Goal: Transaction & Acquisition: Obtain resource

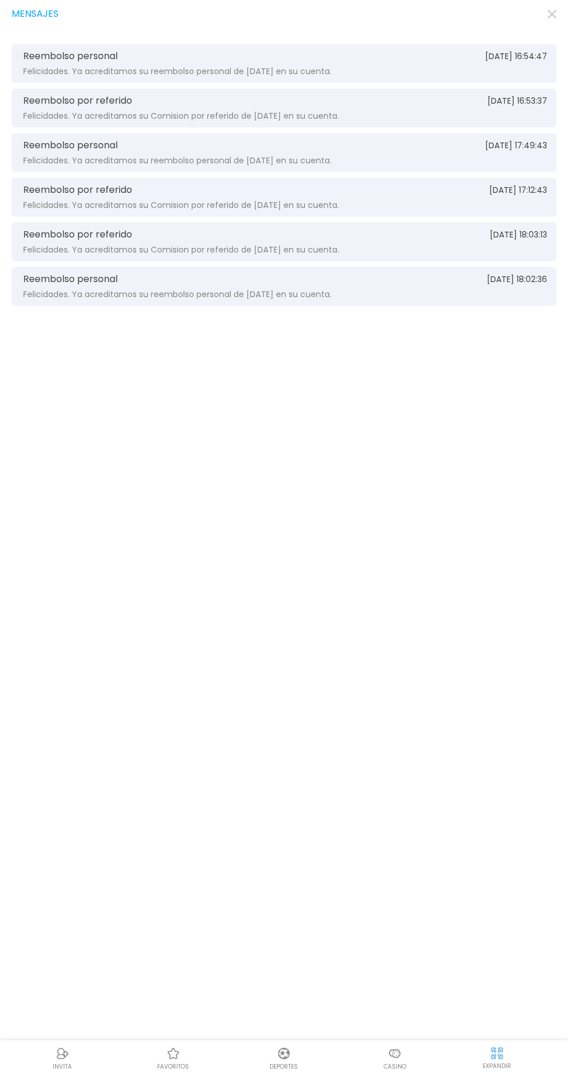
click at [553, 15] on use "button" at bounding box center [551, 14] width 9 height 9
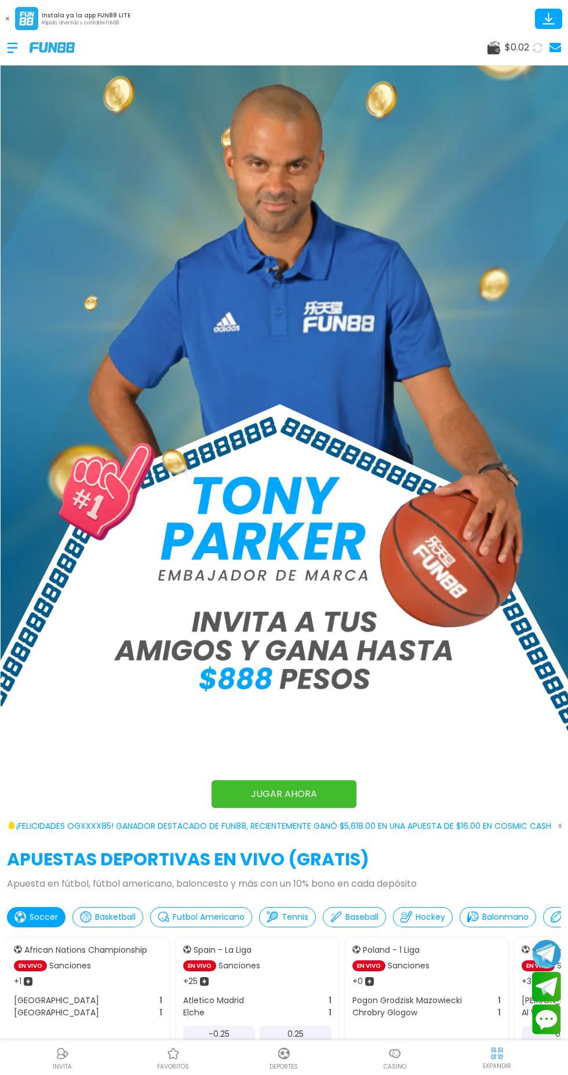
click at [8, 19] on use at bounding box center [7, 18] width 3 height 3
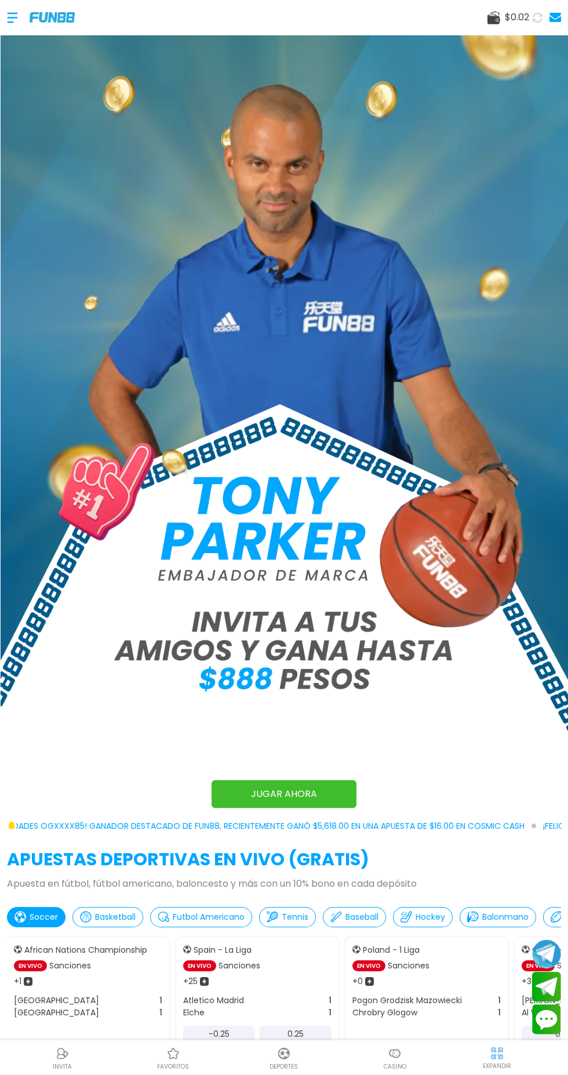
click at [17, 20] on div at bounding box center [18, 18] width 23 height 34
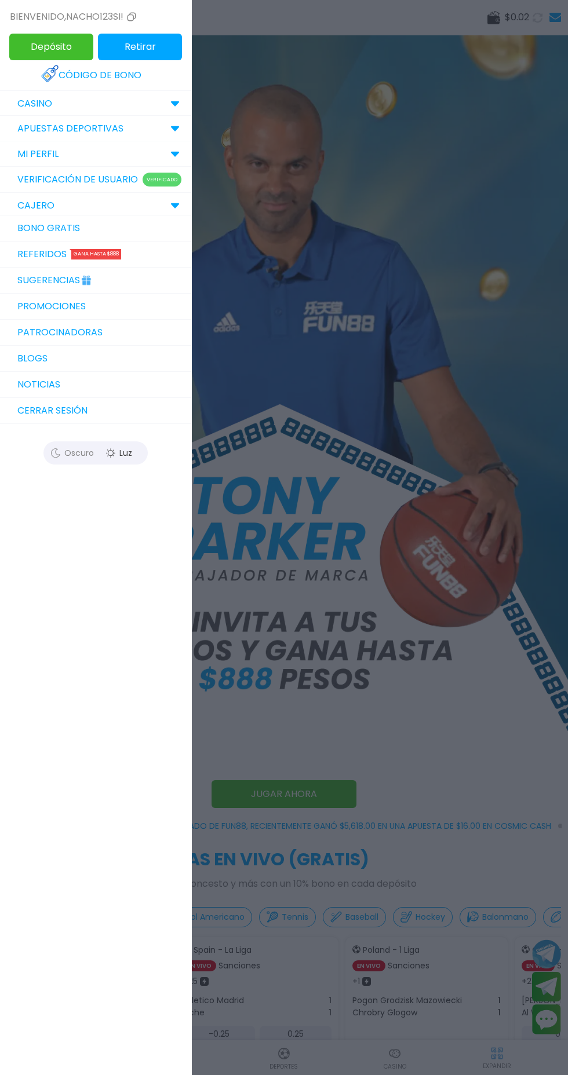
click at [25, 206] on p "CAJERO" at bounding box center [35, 206] width 37 height 14
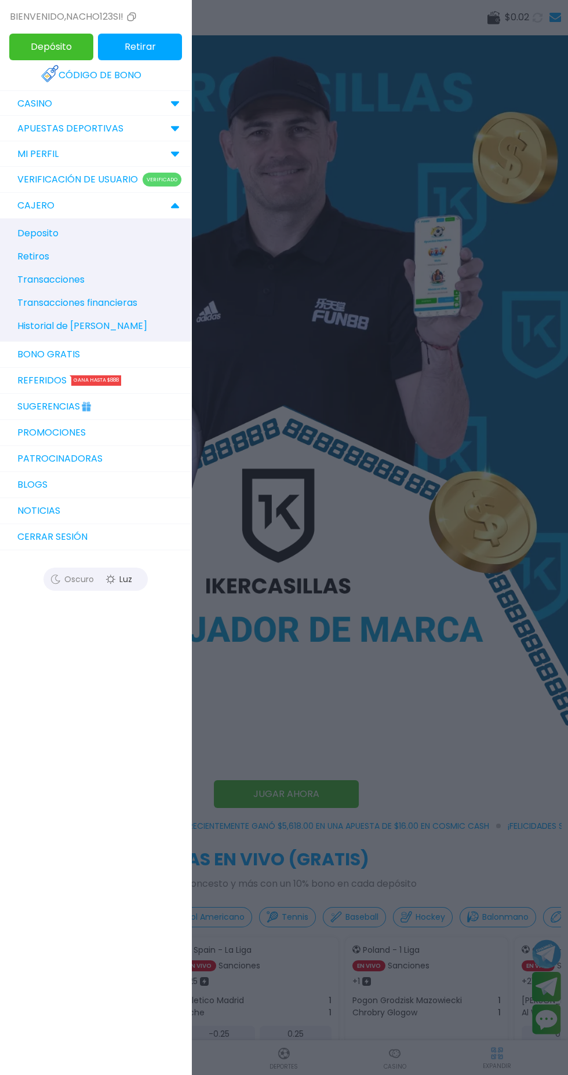
click at [35, 349] on link "Bono Gratis" at bounding box center [95, 355] width 191 height 26
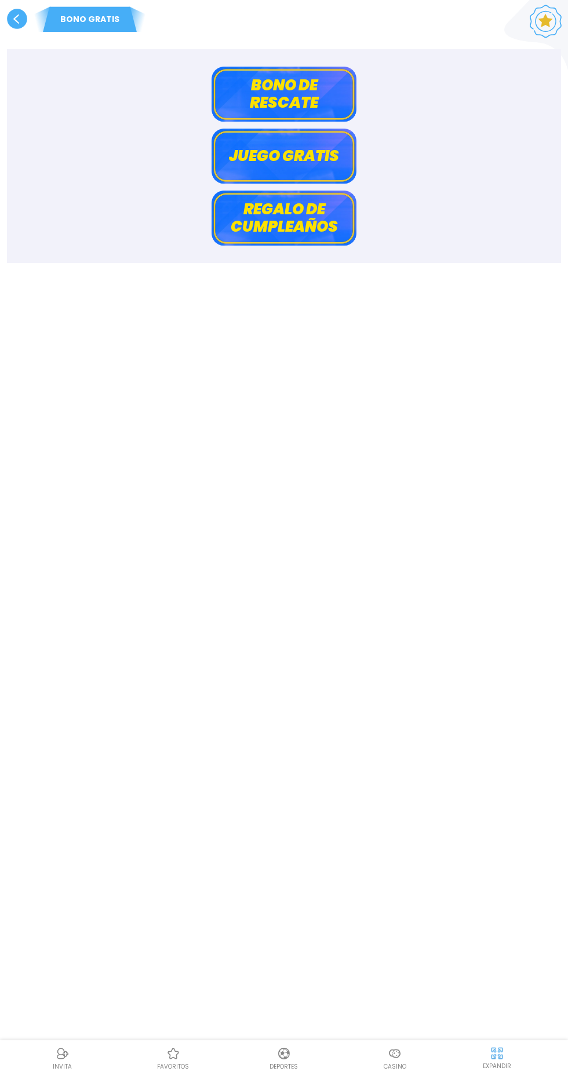
click at [260, 86] on button "Bono de rescate" at bounding box center [283, 94] width 145 height 55
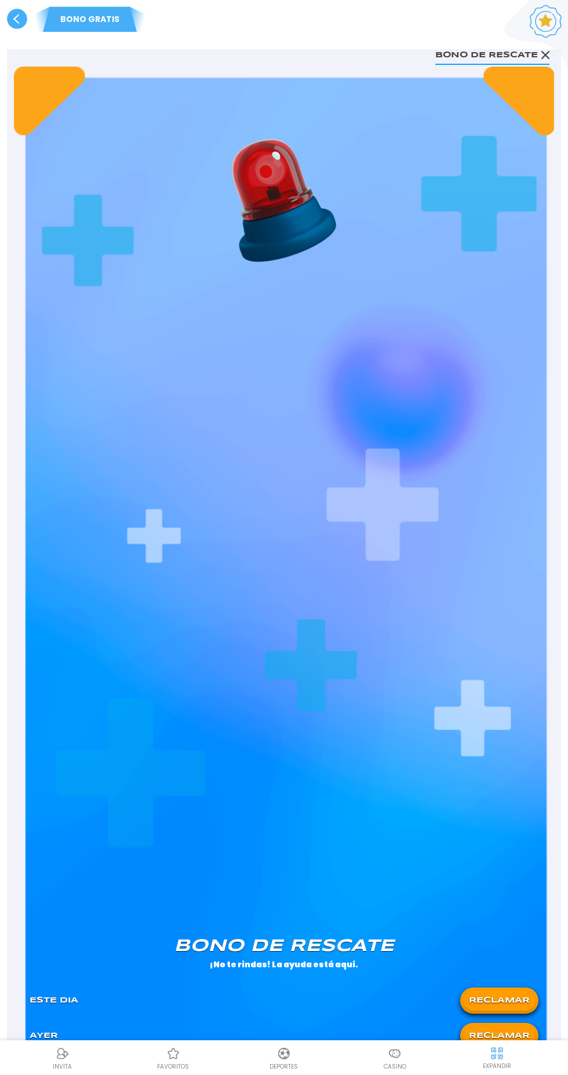
click at [511, 1035] on button "RECLAMAR" at bounding box center [499, 1036] width 72 height 20
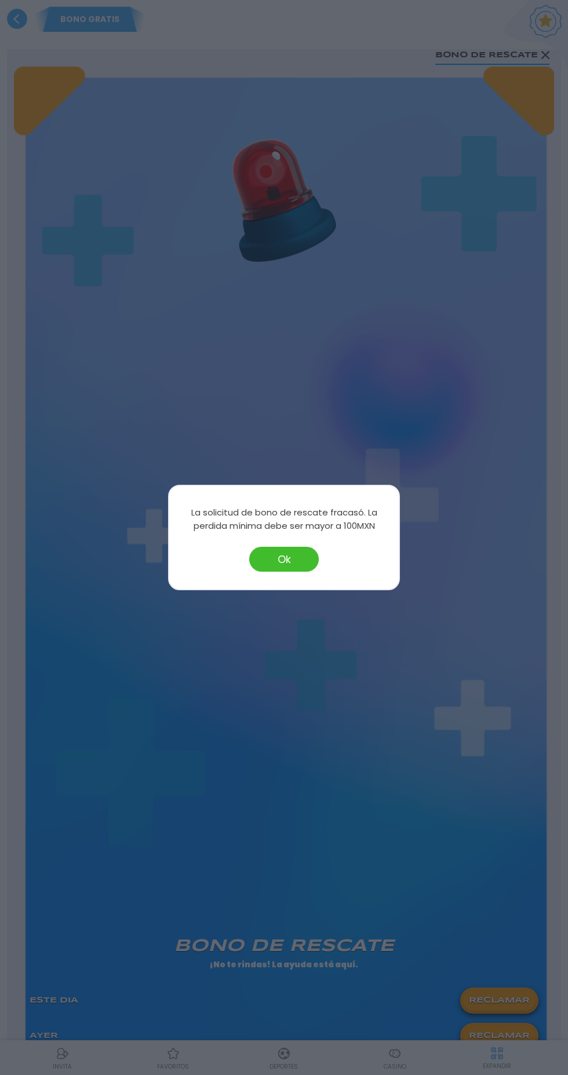
click at [284, 557] on button "Ok" at bounding box center [284, 559] width 70 height 25
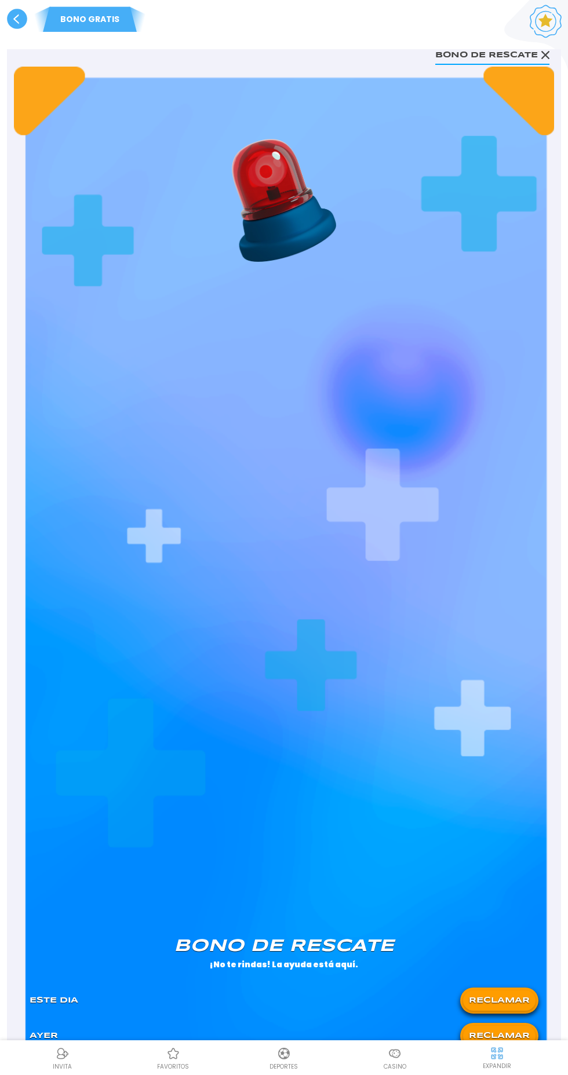
click at [506, 996] on button "RECLAMAR" at bounding box center [499, 1000] width 72 height 20
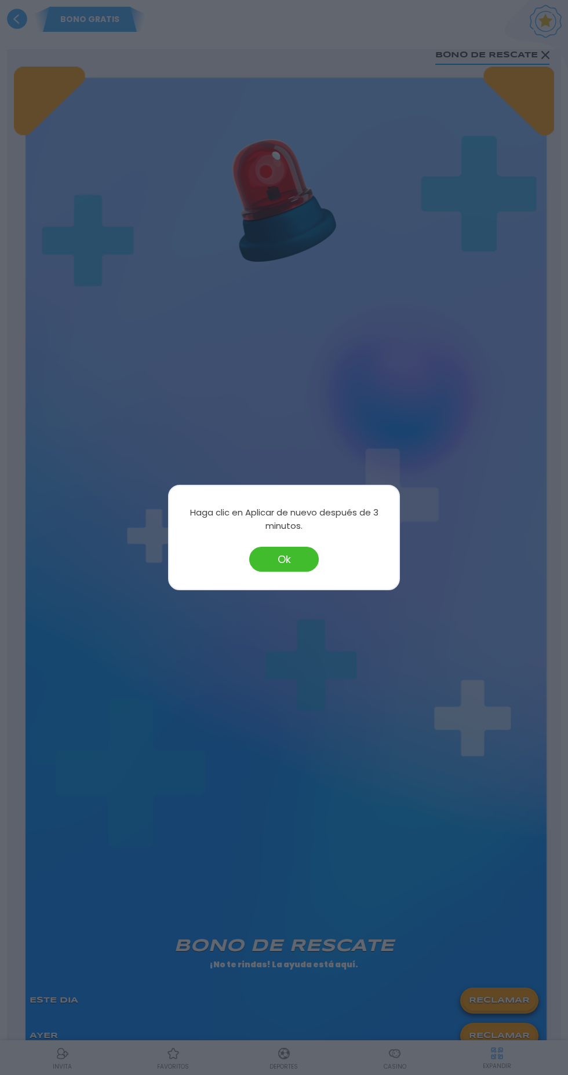
click at [284, 559] on button "Ok" at bounding box center [284, 559] width 70 height 25
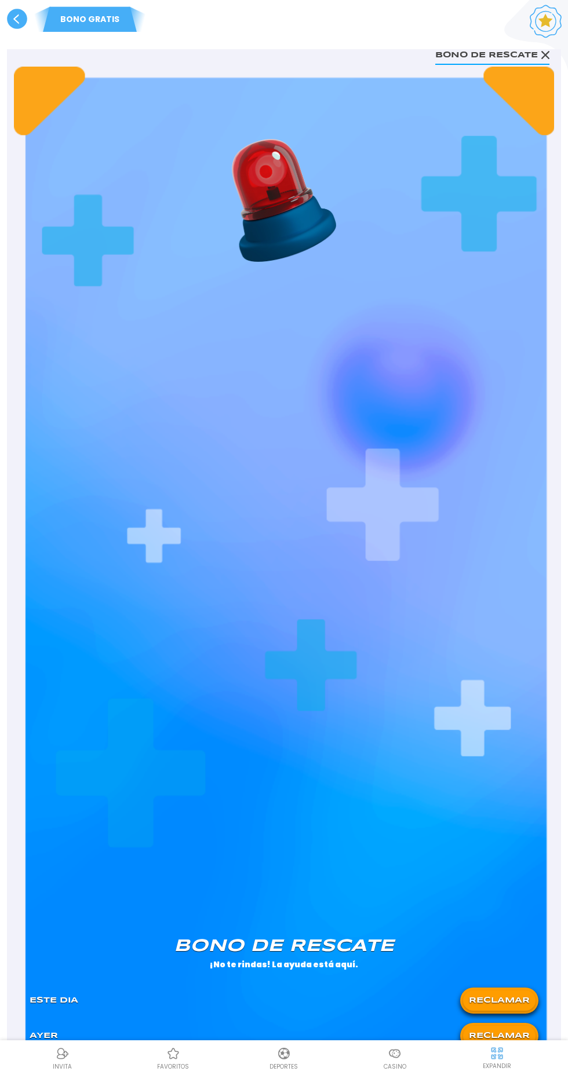
click at [265, 565] on div "[PERSON_NAME] de rescate ¡No te rindas! La ayuda está aquí. Este Dia RECLAMAR […" at bounding box center [284, 580] width 540 height 1027
click at [515, 995] on button "RECLAMAR" at bounding box center [499, 1000] width 72 height 20
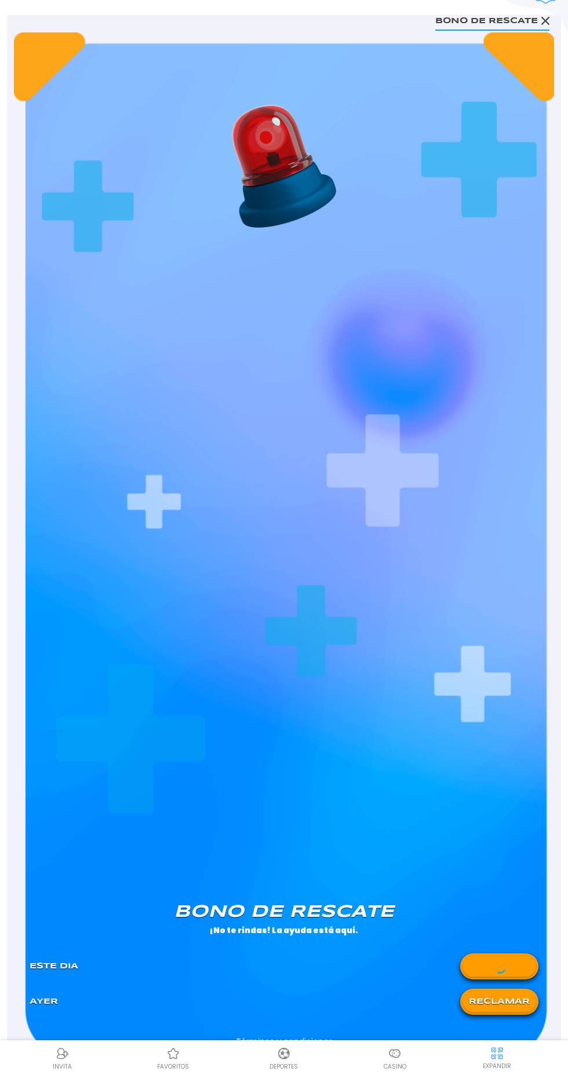
scroll to position [35, 0]
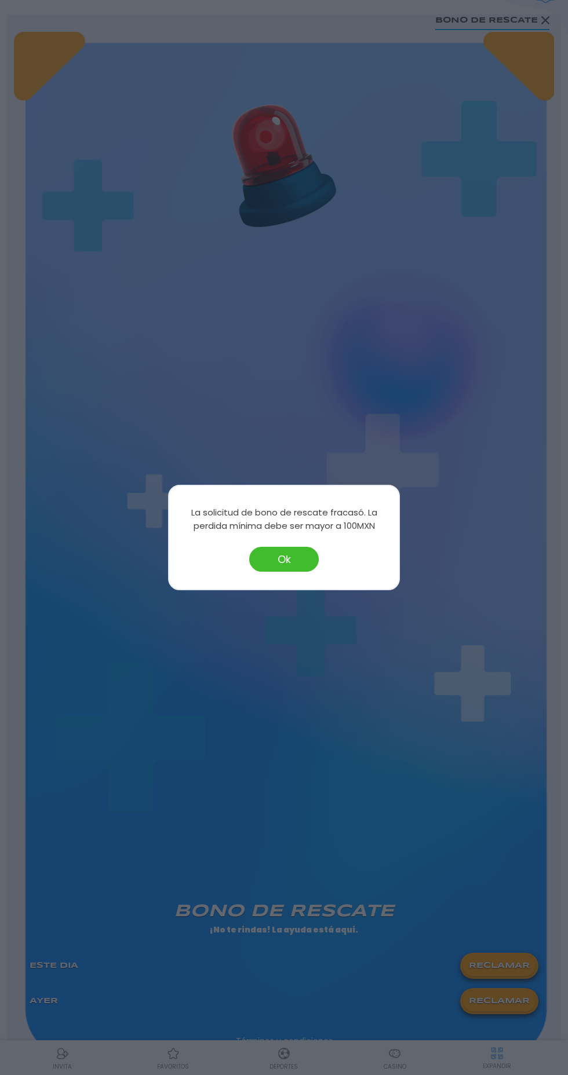
click at [273, 572] on button "Ok" at bounding box center [284, 559] width 70 height 25
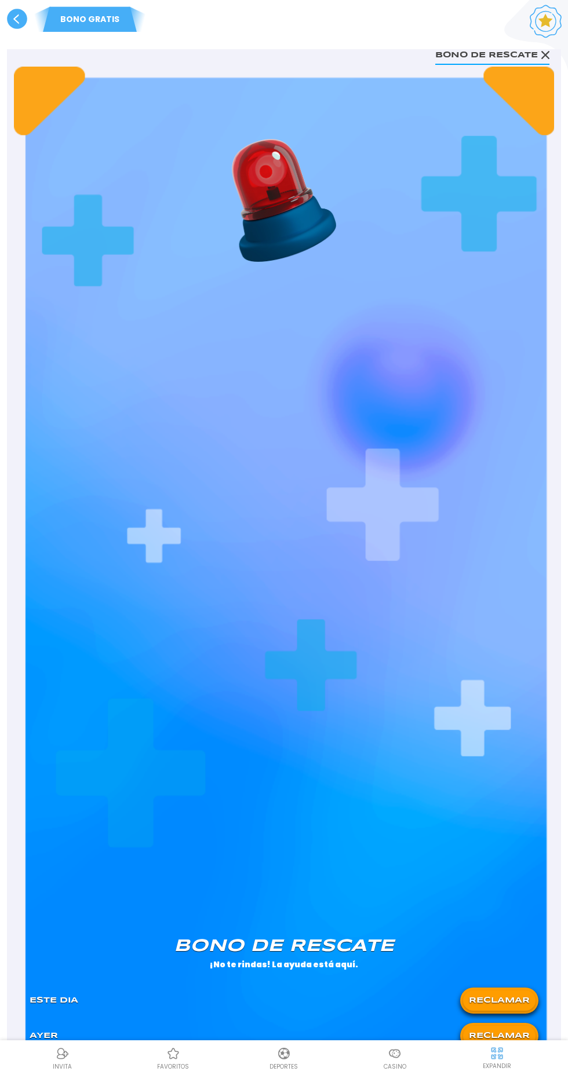
scroll to position [0, 0]
click at [517, 996] on button "RECLAMAR" at bounding box center [499, 1000] width 72 height 20
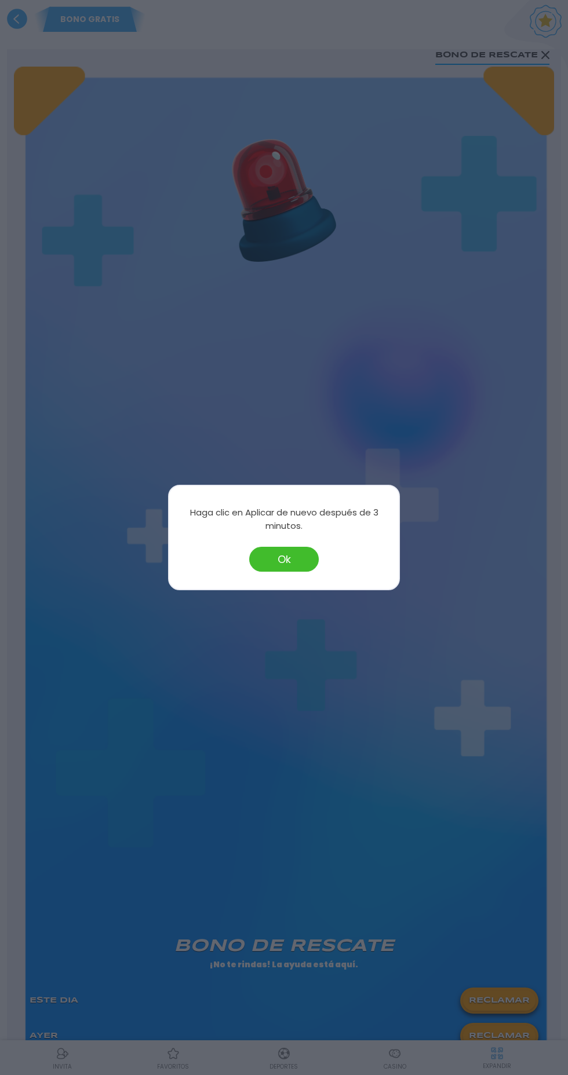
click at [277, 572] on button "Ok" at bounding box center [284, 559] width 70 height 25
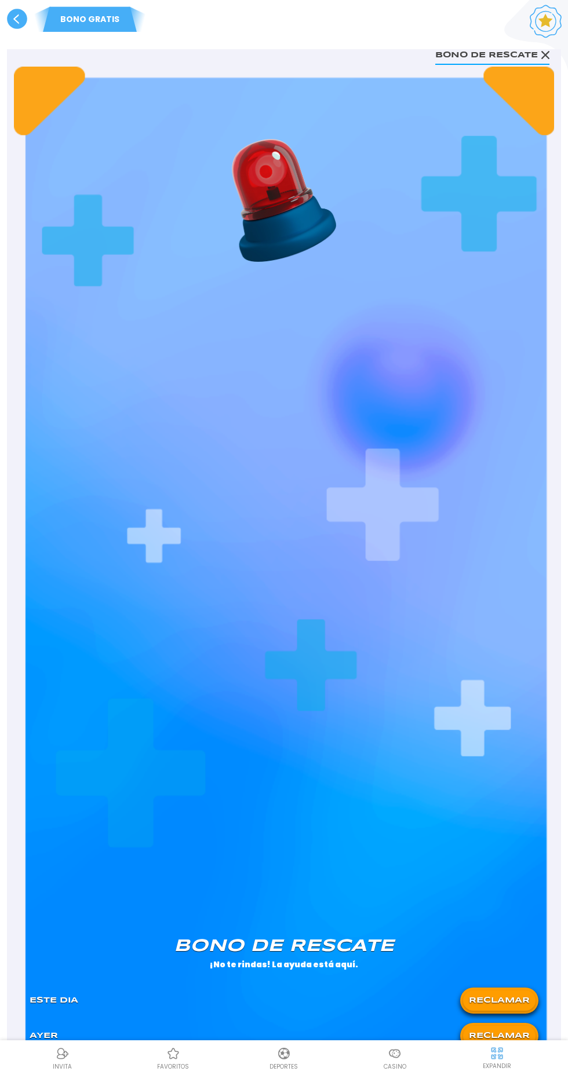
click at [421, 1071] on div "Casino" at bounding box center [394, 1058] width 111 height 26
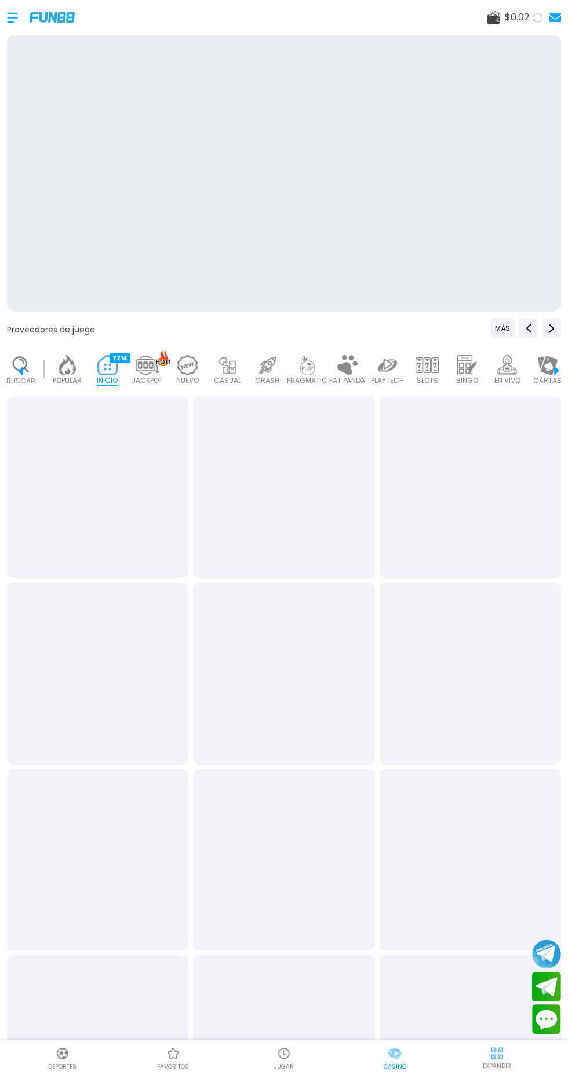
scroll to position [0, 29]
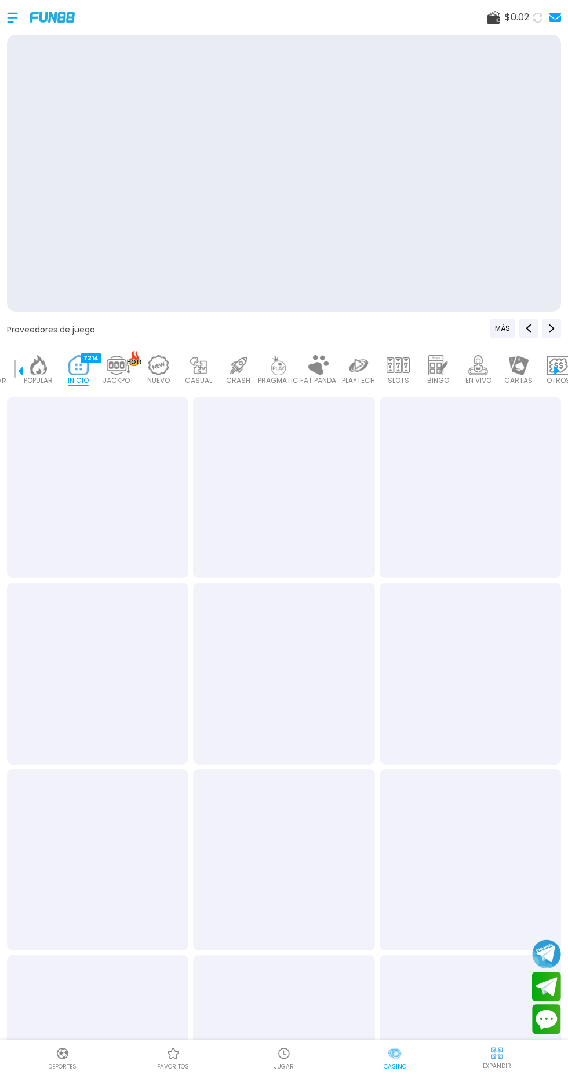
click at [13, 14] on div at bounding box center [18, 18] width 23 height 34
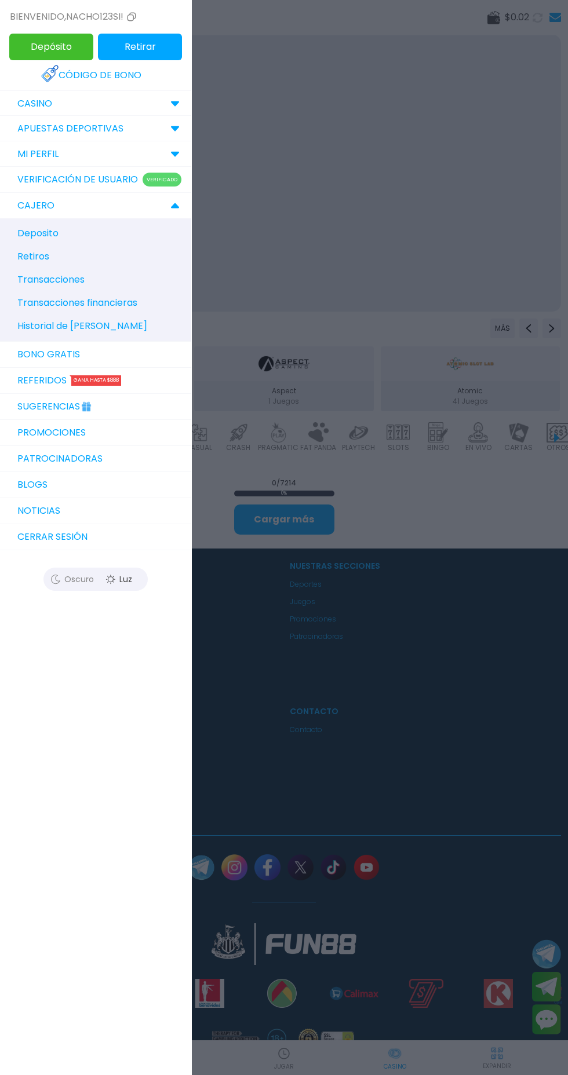
click at [24, 383] on link "Referidos Gana hasta $888" at bounding box center [95, 381] width 191 height 26
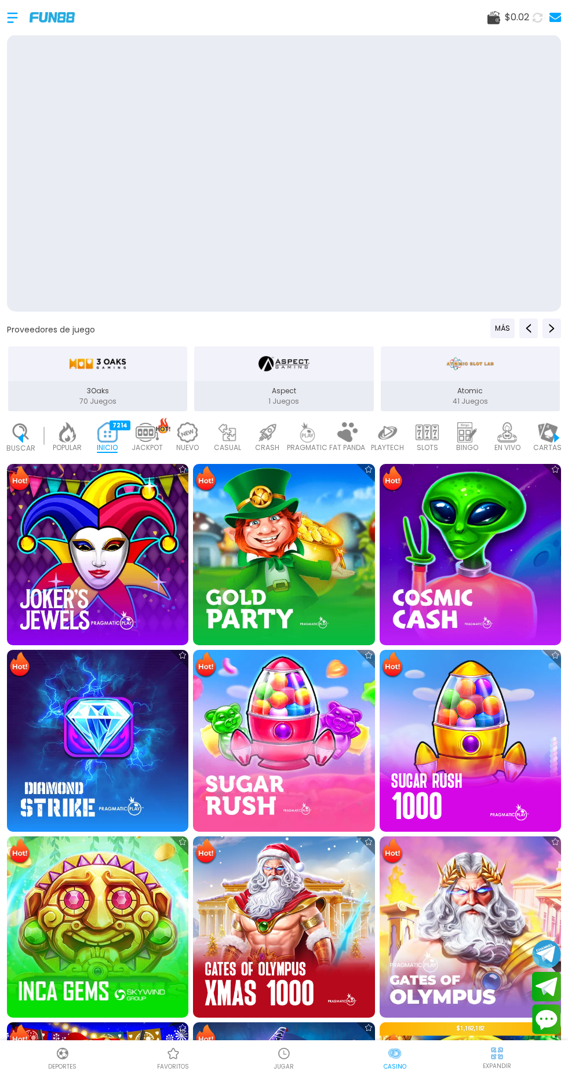
click at [13, 3] on div at bounding box center [18, 18] width 23 height 34
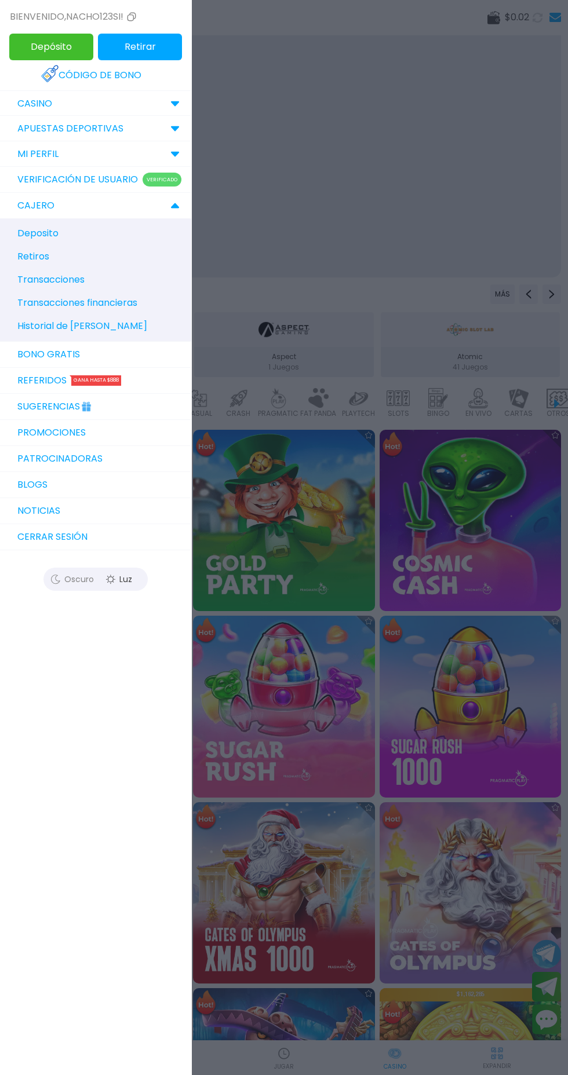
scroll to position [35, 0]
click at [20, 352] on link "Bono Gratis" at bounding box center [95, 355] width 191 height 26
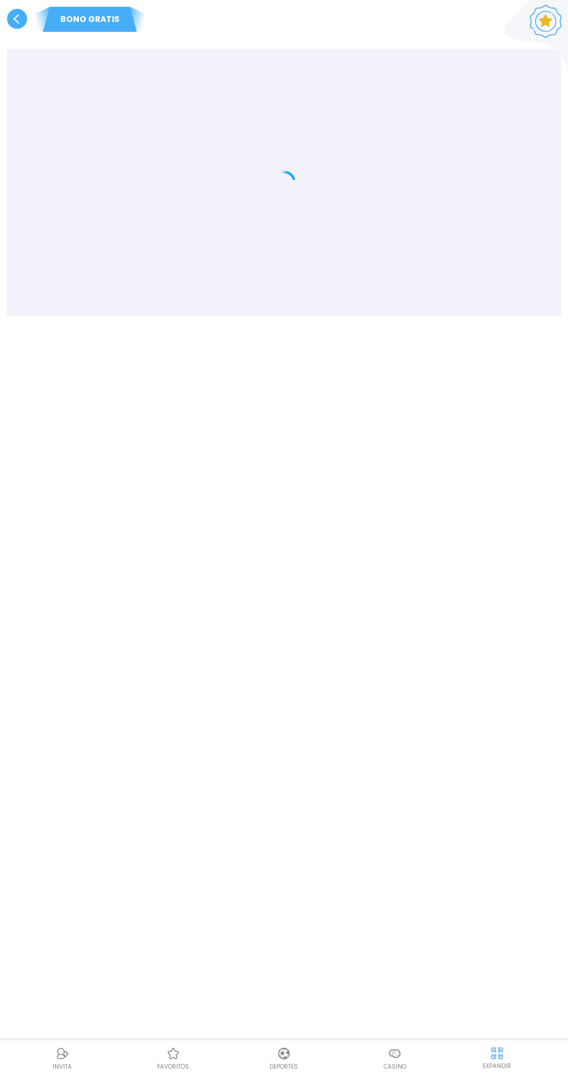
click at [335, 1069] on div "BONO GRATIS" at bounding box center [284, 537] width 568 height 1075
click at [13, 17] on use at bounding box center [17, 19] width 20 height 20
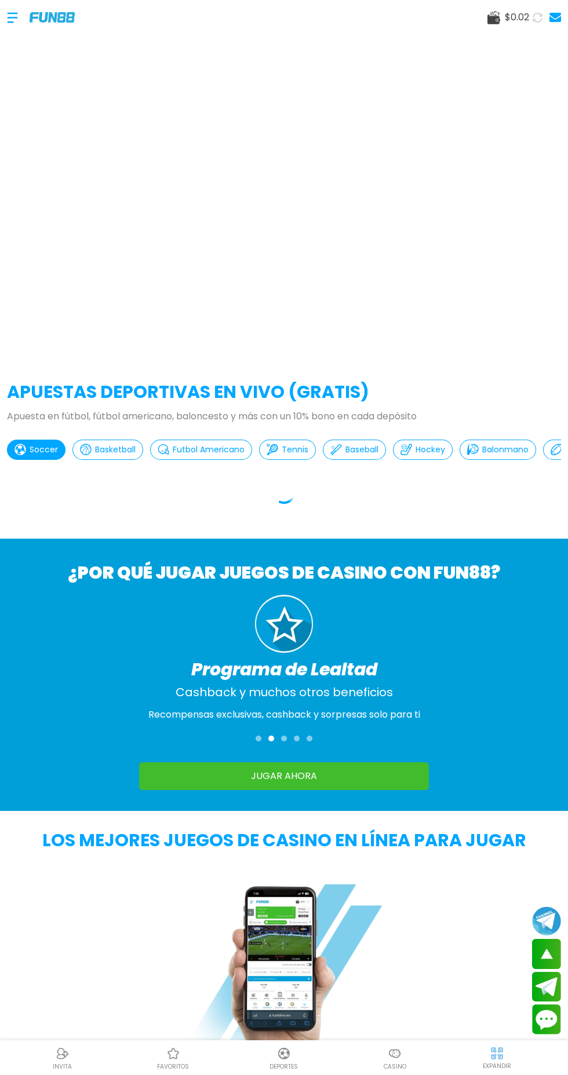
scroll to position [466, 0]
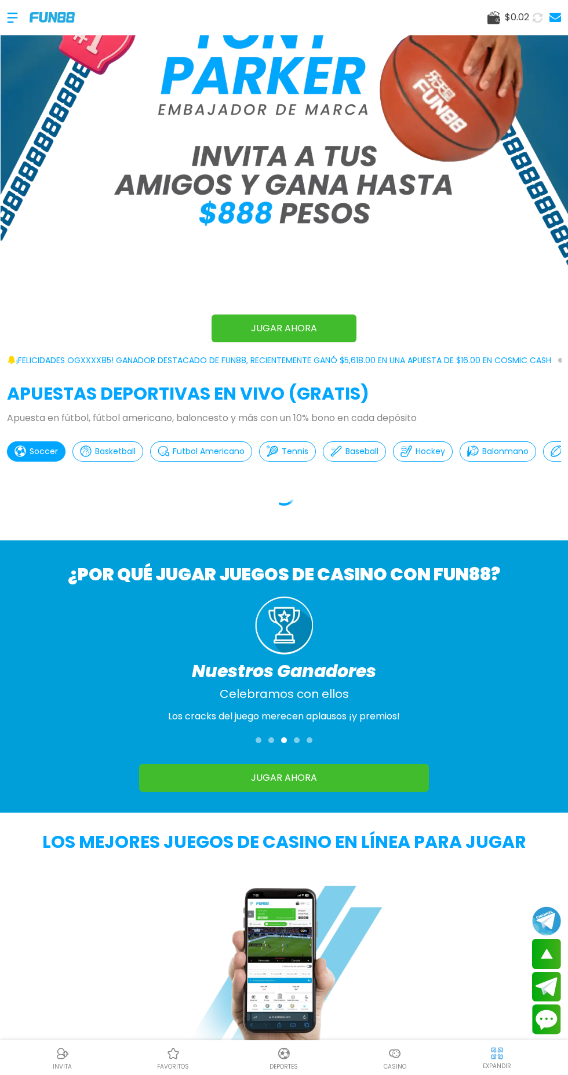
click at [394, 1061] on img at bounding box center [395, 1054] width 14 height 14
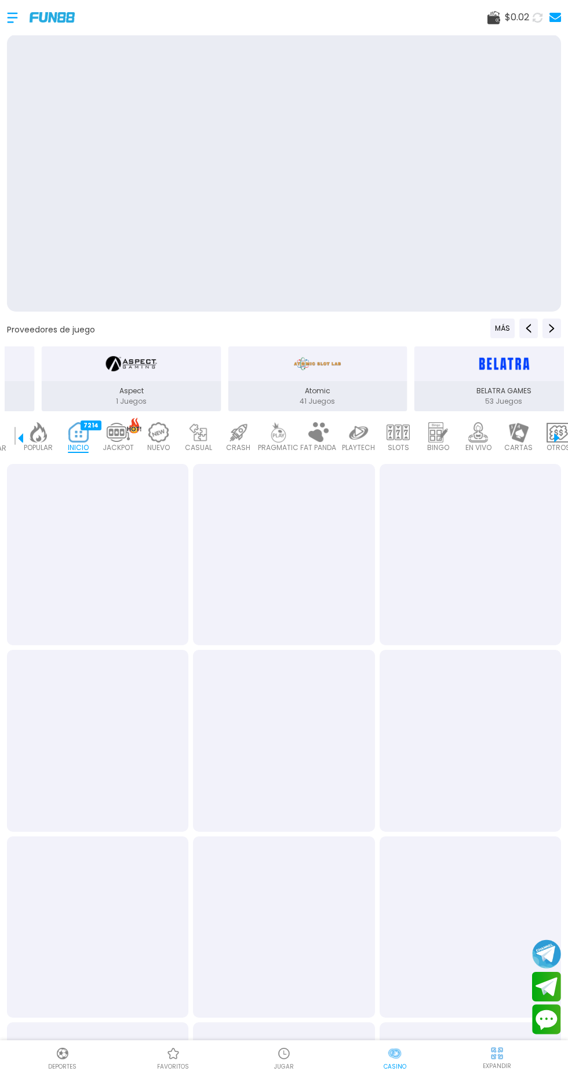
scroll to position [283, 0]
